Goal: Task Accomplishment & Management: Manage account settings

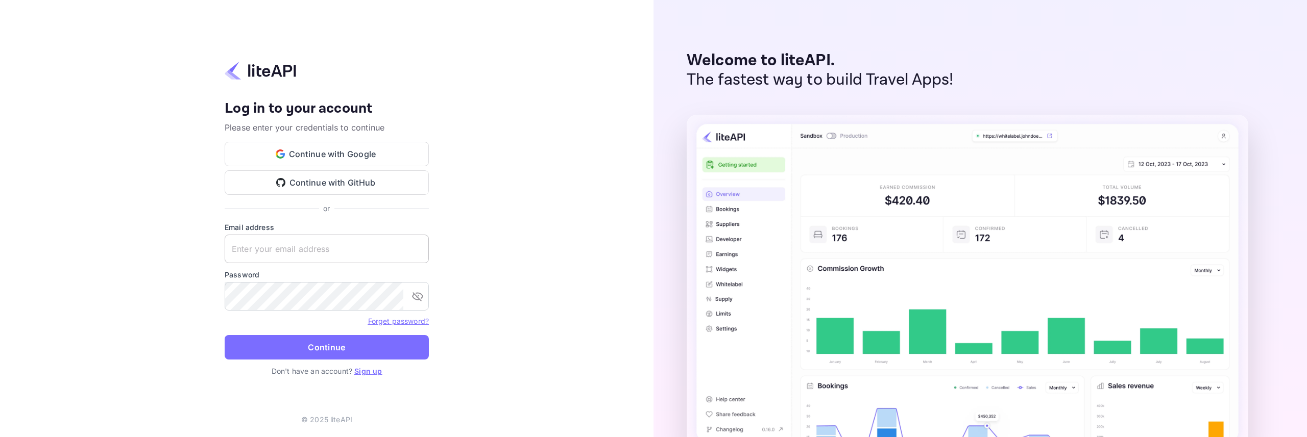
type input "services@withjoy.com"
click at [317, 247] on input "services@withjoy.com" at bounding box center [327, 249] width 204 height 29
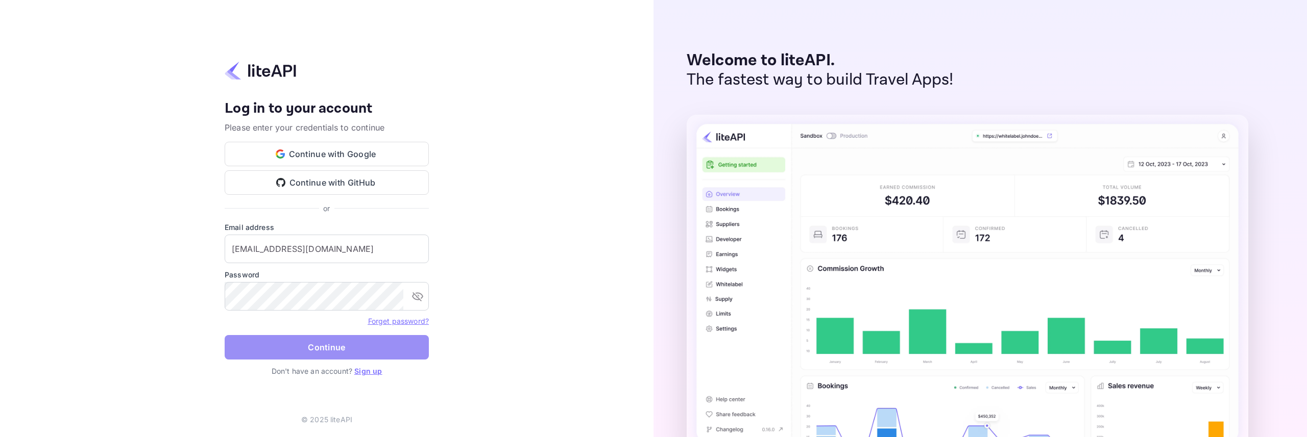
click at [340, 351] on button "Continue" at bounding box center [327, 347] width 204 height 25
